Goal: Check status: Check status

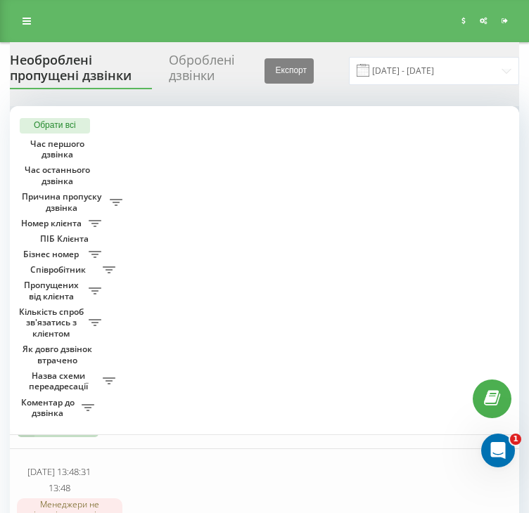
scroll to position [0, 478]
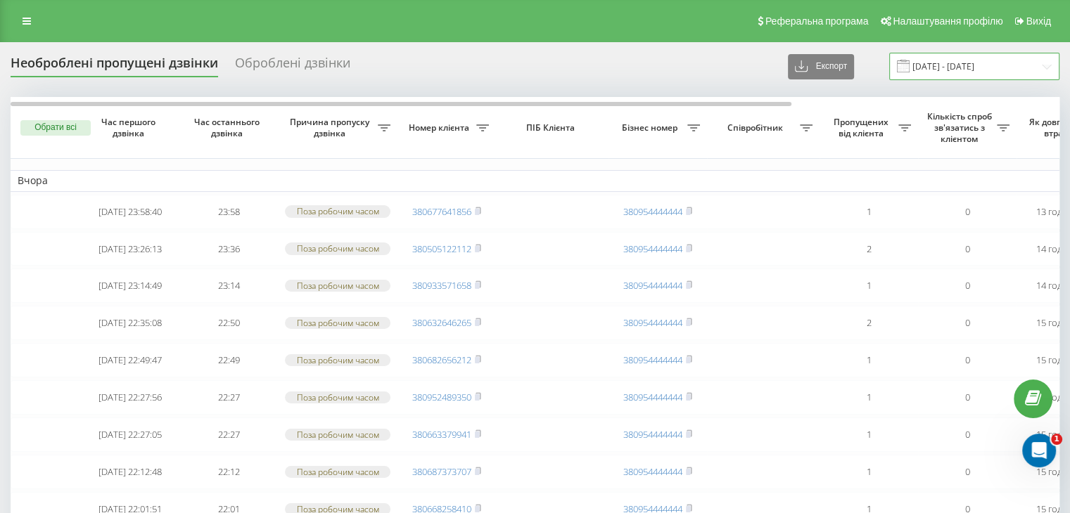
click at [987, 61] on input "[DATE] - [DATE]" at bounding box center [974, 66] width 170 height 27
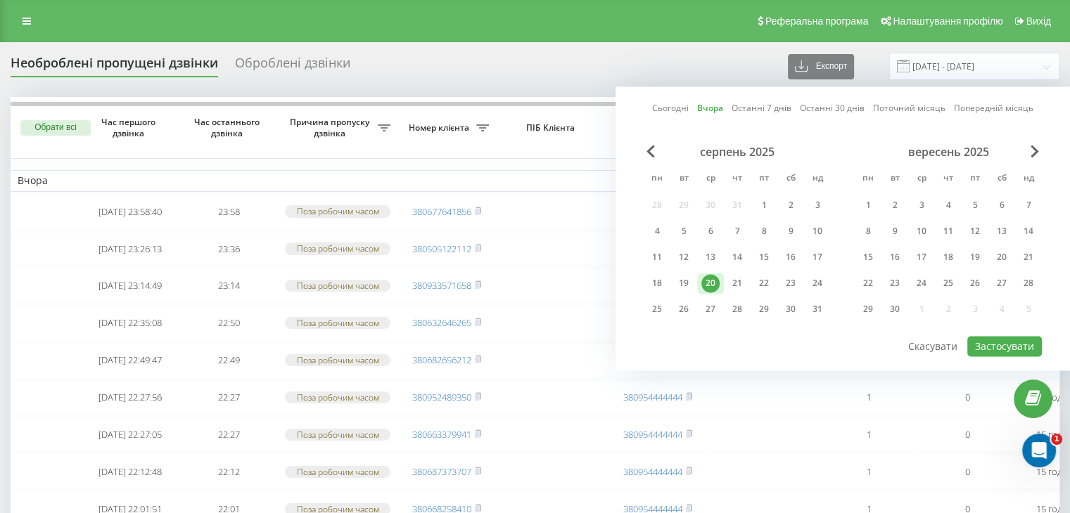
click at [674, 105] on link "Сьогодні" at bounding box center [670, 108] width 37 height 13
click at [994, 343] on button "Застосувати" at bounding box center [1004, 346] width 75 height 20
type input "[DATE] - [DATE]"
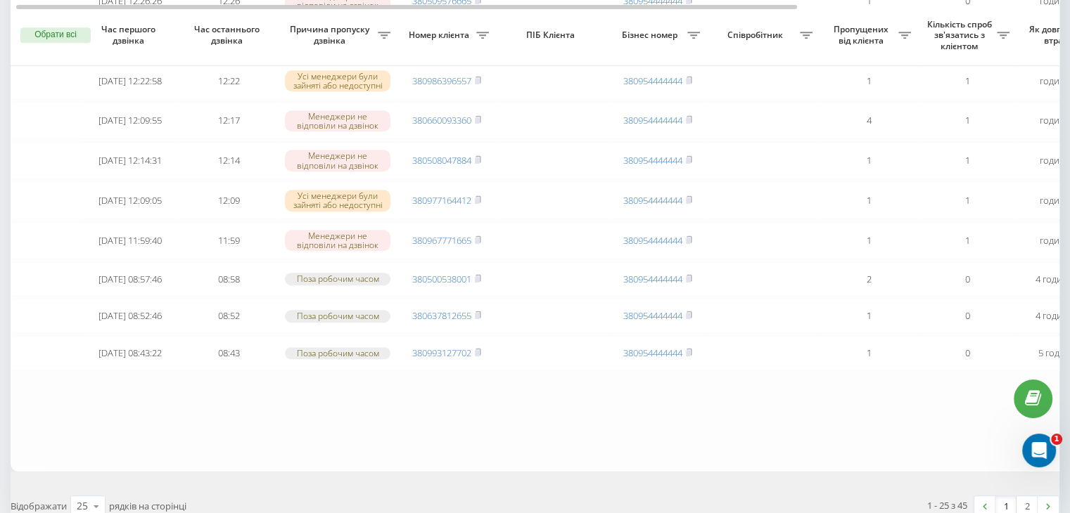
scroll to position [850, 0]
